Goal: Transaction & Acquisition: Purchase product/service

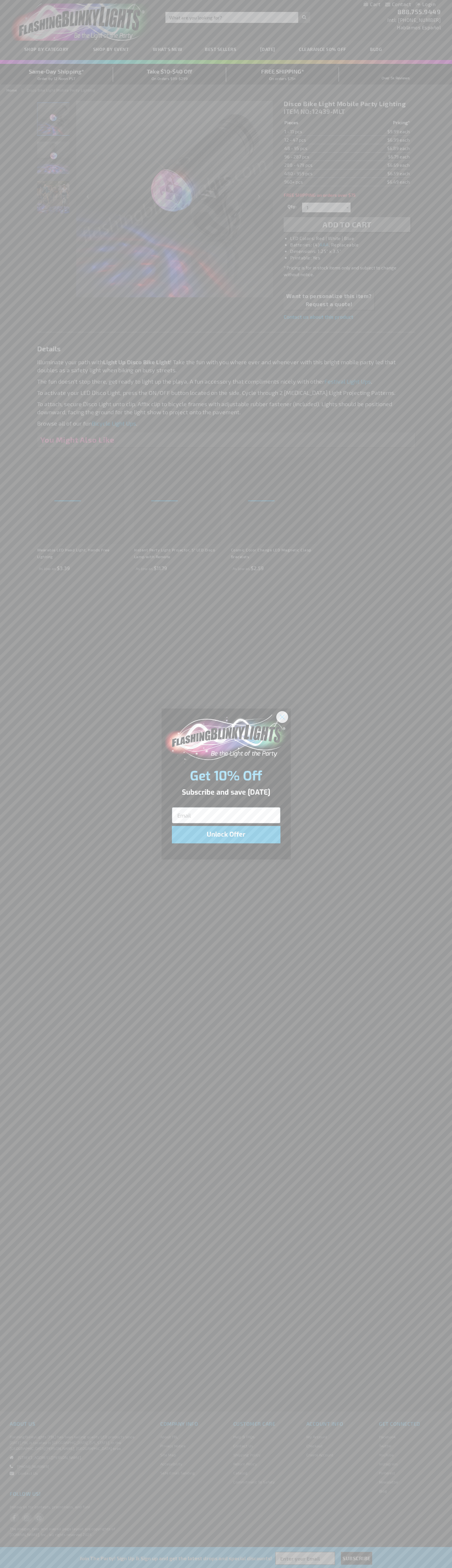
click at [282, 716] on icon "Close dialog" at bounding box center [281, 716] width 4 height 4
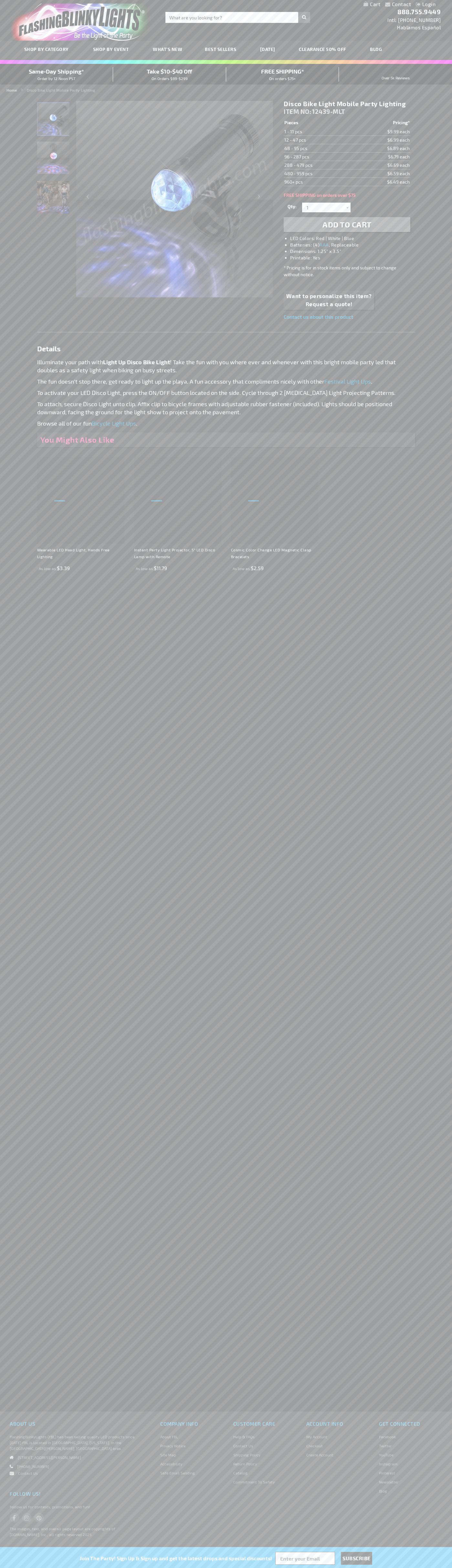
click at [353, 239] on li "LED Colors: Red | White | Blue" at bounding box center [353, 238] width 126 height 7
click at [347, 225] on span "Add to Cart" at bounding box center [347, 224] width 49 height 9
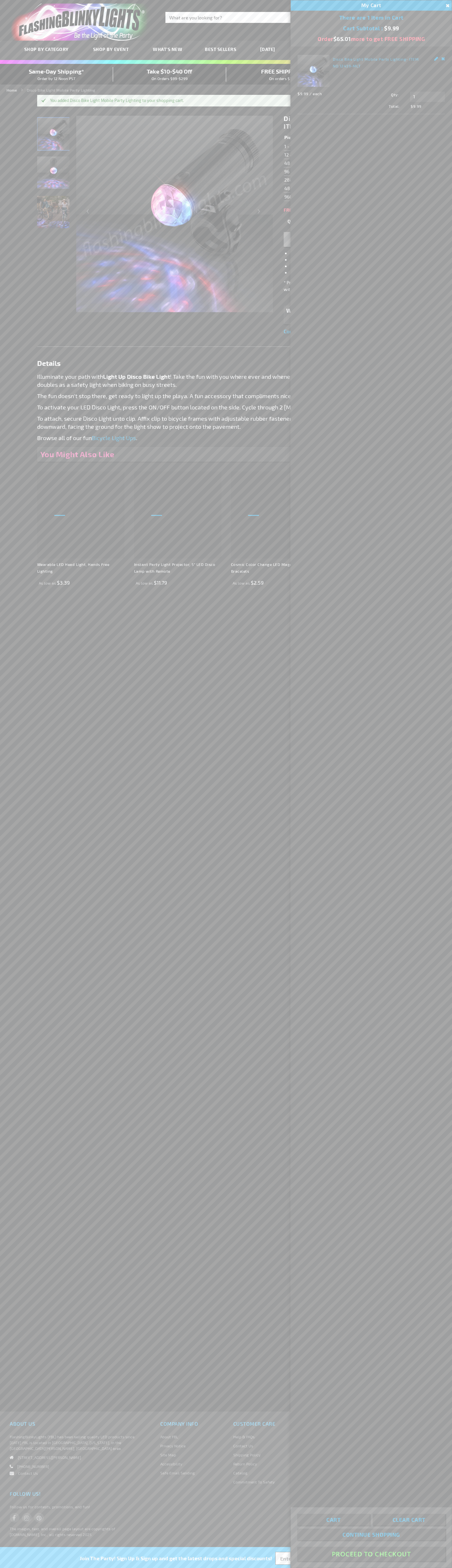
click at [371, 1554] on button "Proceed To Checkout" at bounding box center [371, 1554] width 148 height 15
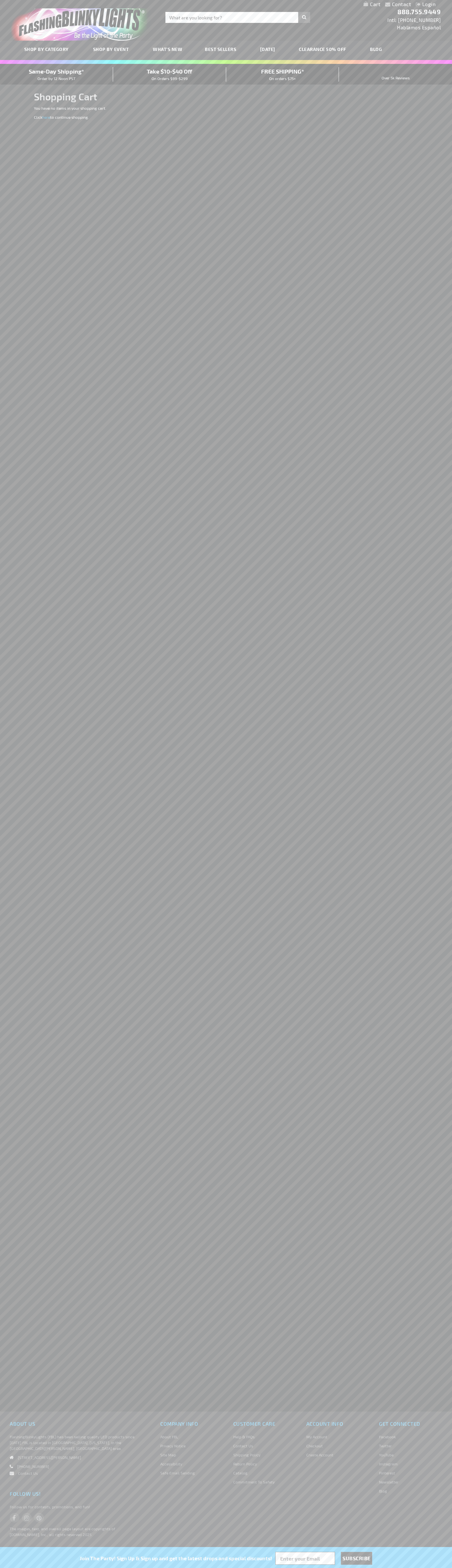
click at [57, 74] on span "Same-Day Shipping*" at bounding box center [56, 71] width 55 height 7
click at [406, 5] on link "Contact" at bounding box center [401, 4] width 19 height 6
click at [443, 1176] on div "Contact Compare Products Login Skip to Content My Cart My Cart Close You have n…" at bounding box center [226, 784] width 452 height 1568
click at [116, 1567] on html "The store will not work correctly when cookies are disabled. Contact Compare Pr…" at bounding box center [226, 784] width 452 height 1568
click at [21, 1539] on div "Follow Us! Follow us for contests, promotions, and fun! The images, text, and o…" at bounding box center [75, 1517] width 141 height 58
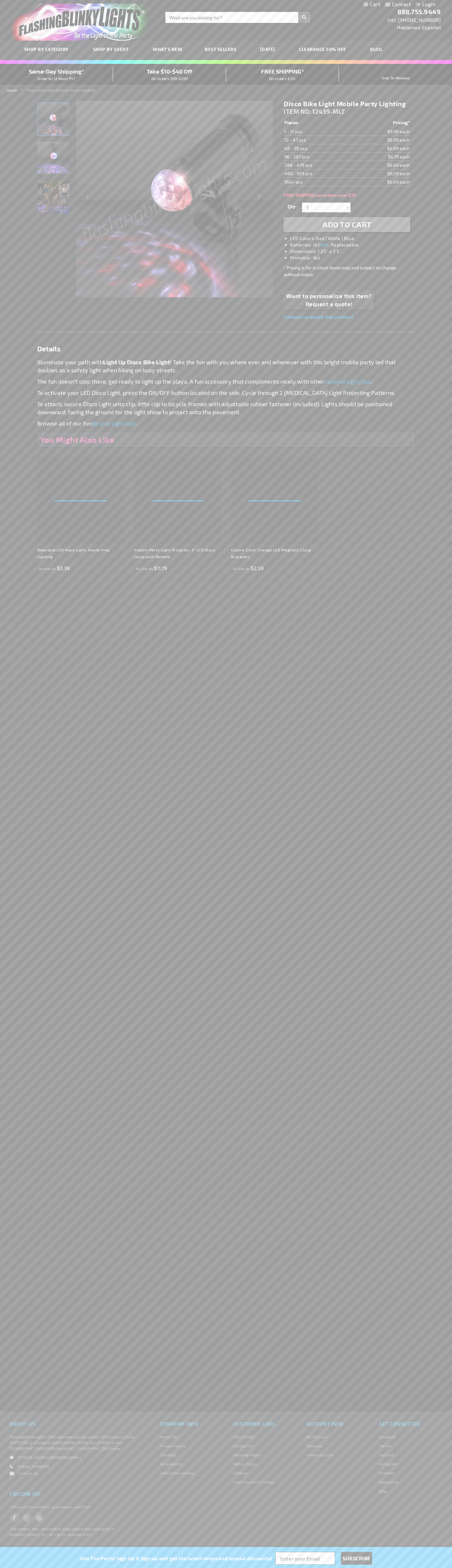
click at [353, 239] on li "LED Colors: Red | White | Blue" at bounding box center [353, 238] width 126 height 7
click at [54, 121] on img "Light Up Disco Bike Mobile Party LED" at bounding box center [53, 119] width 32 height 32
click at [298, 111] on span "ITEM NO:" at bounding box center [297, 111] width 27 height 7
click at [319, 131] on td "1 - 11 pcs" at bounding box center [318, 131] width 69 height 9
click at [319, 140] on td "12 - 47 pcs" at bounding box center [318, 140] width 69 height 9
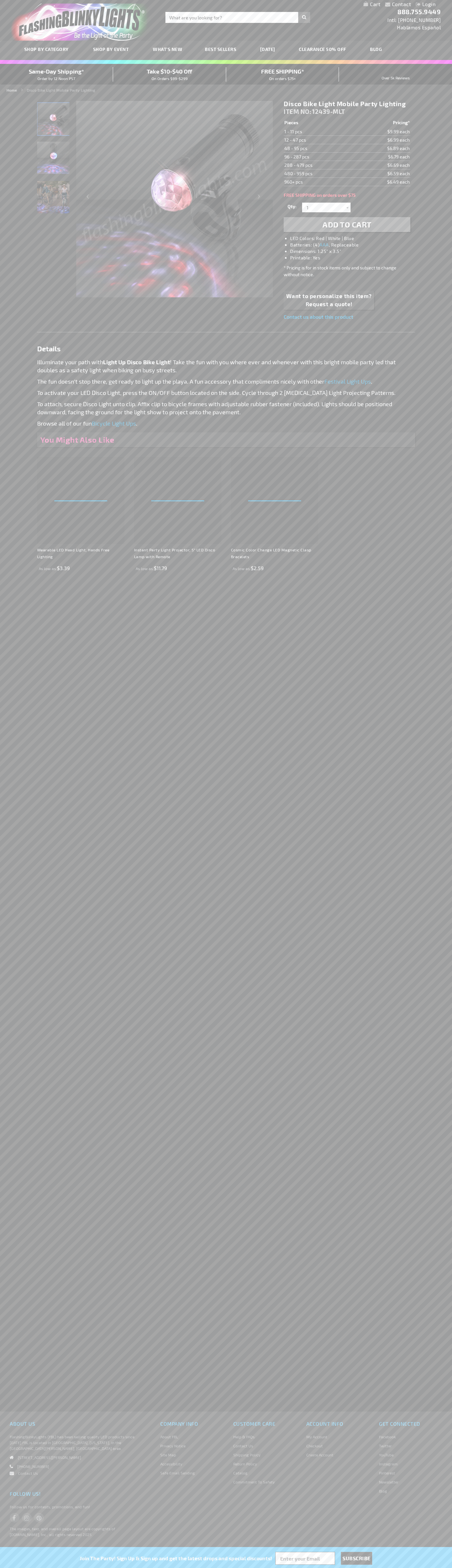
click at [319, 149] on td "48 - 95 pcs" at bounding box center [318, 149] width 69 height 9
click at [319, 157] on td "96 - 287 pcs" at bounding box center [318, 157] width 69 height 9
click at [319, 165] on td "288 - 479 pcs" at bounding box center [318, 165] width 69 height 9
click at [319, 173] on td "480 - 959 pcs" at bounding box center [318, 173] width 69 height 9
click at [319, 182] on td "960+ pcs" at bounding box center [318, 182] width 69 height 9
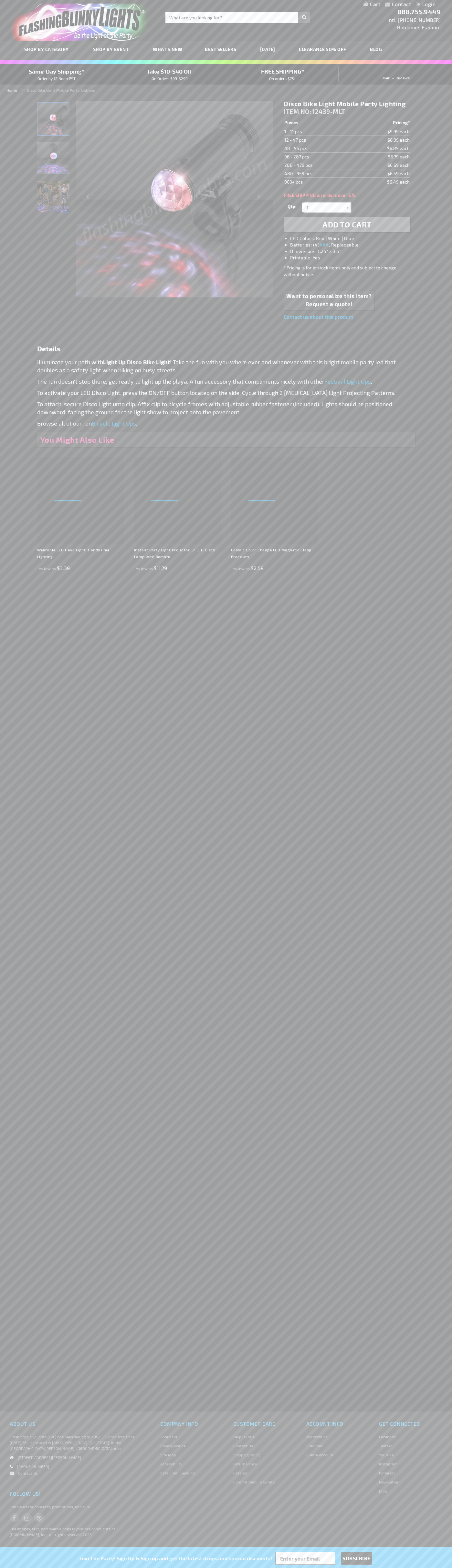
click at [327, 208] on input "1" at bounding box center [327, 208] width 47 height 10
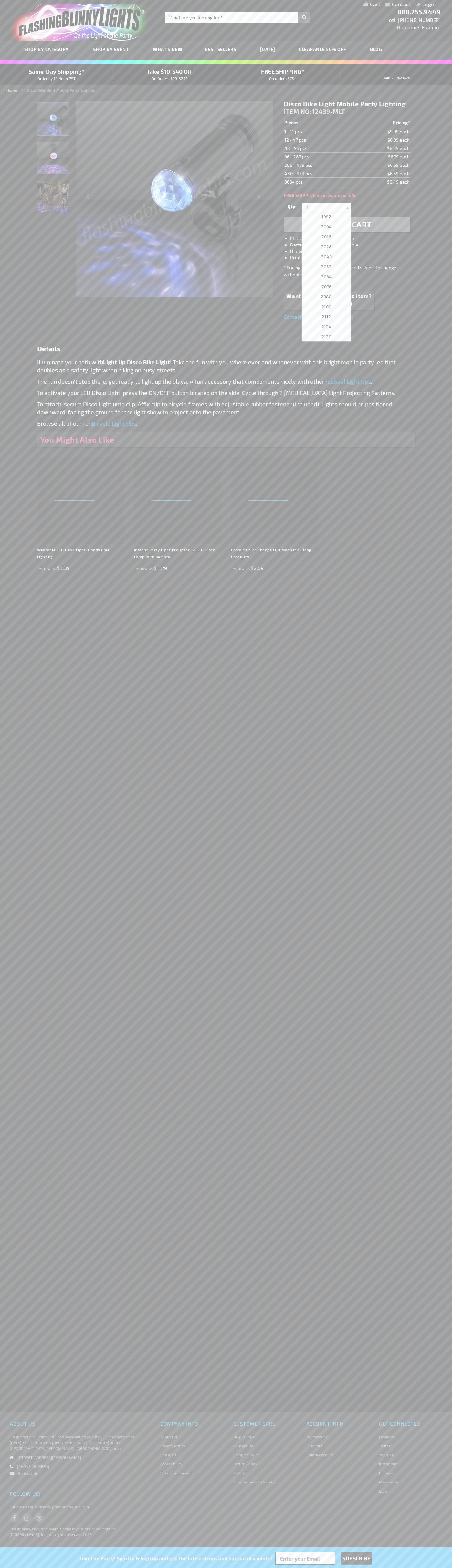
click at [324, 277] on span "2064" at bounding box center [326, 276] width 10 height 5
type input "2064"
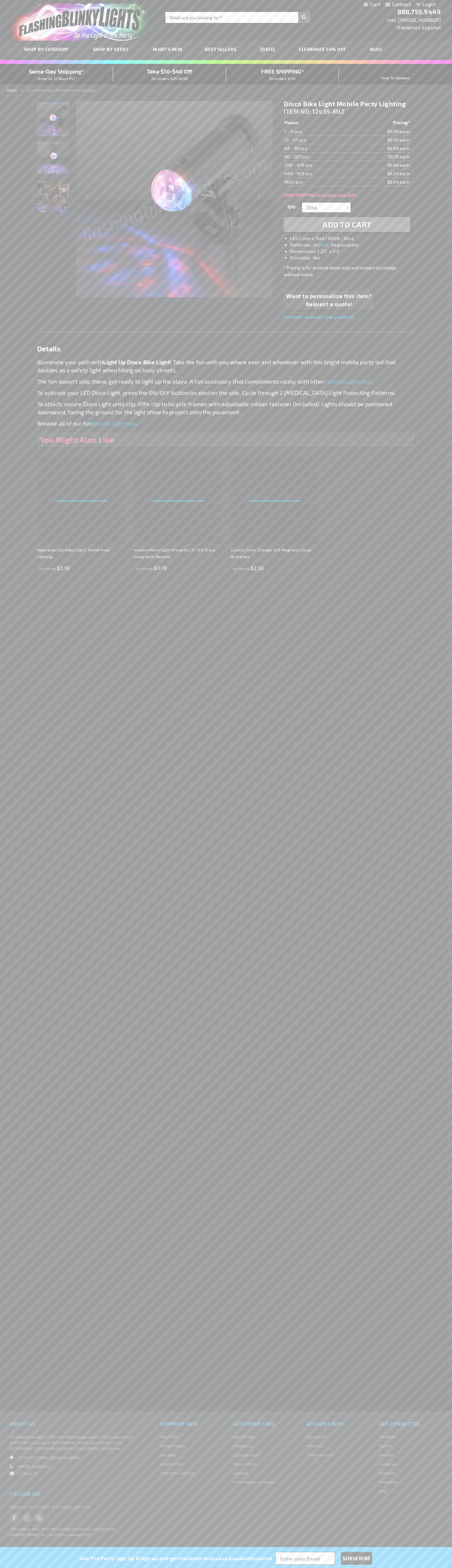
click at [347, 225] on span "Add to Cart" at bounding box center [347, 224] width 49 height 9
click at [372, 4] on link "My Cart" at bounding box center [372, 4] width 17 height 6
